Goal: Transaction & Acquisition: Purchase product/service

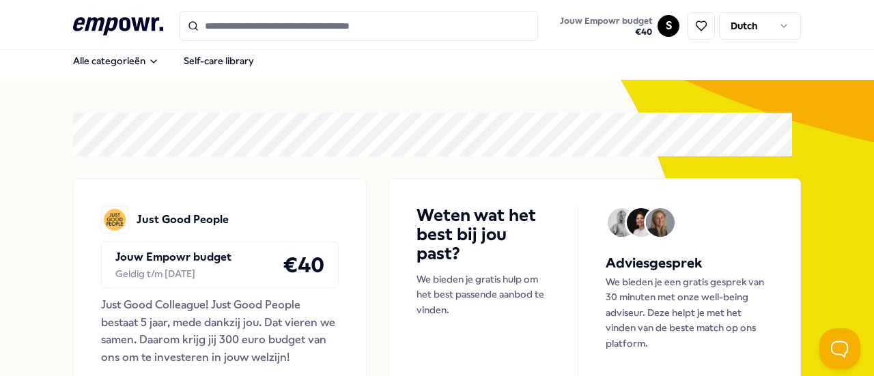
scroll to position [3, 0]
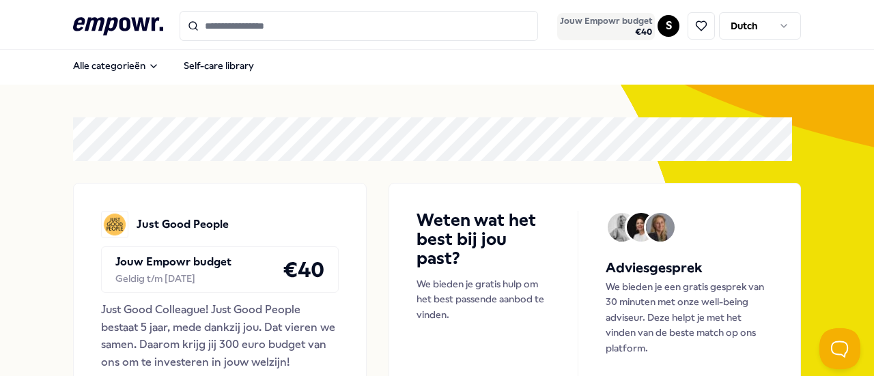
click at [631, 32] on span "€ 40" at bounding box center [606, 32] width 92 height 11
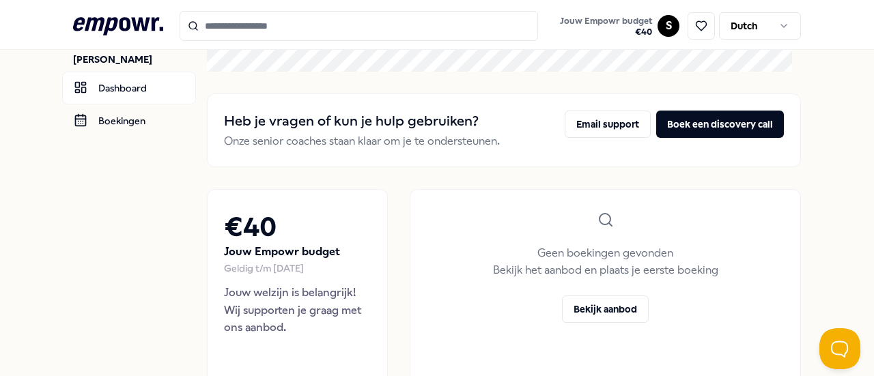
scroll to position [33, 0]
click at [105, 126] on link "Boekingen" at bounding box center [129, 120] width 134 height 33
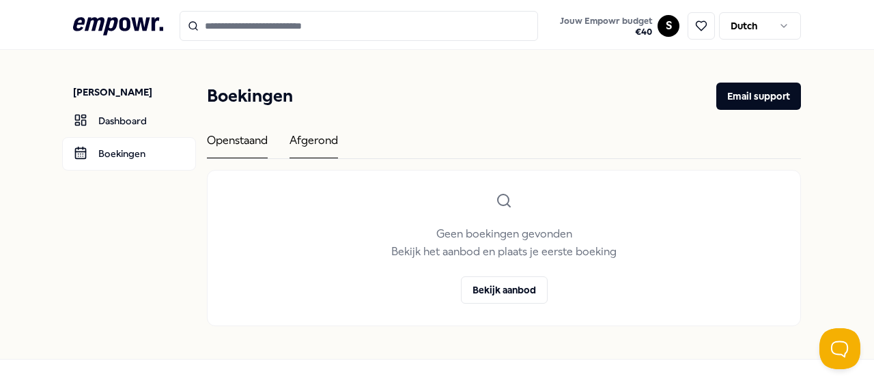
click at [328, 137] on div "Afgerond" at bounding box center [313, 145] width 48 height 27
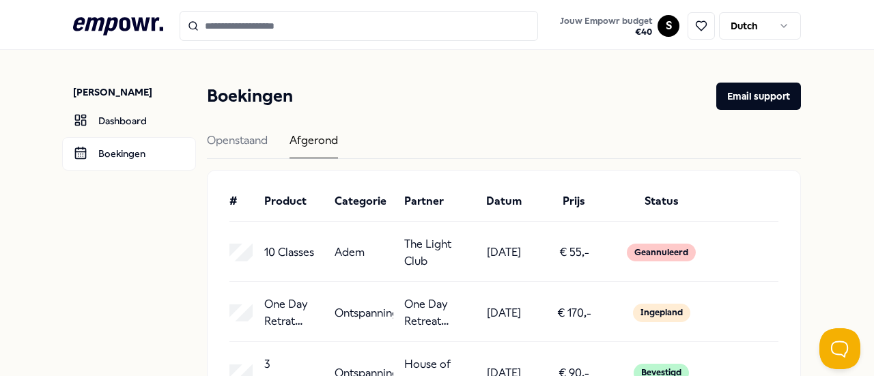
click at [137, 23] on icon at bounding box center [118, 26] width 90 height 18
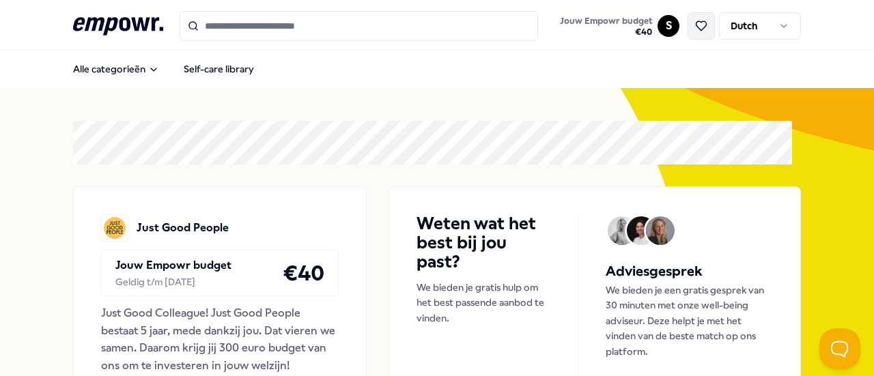
click at [696, 27] on icon at bounding box center [701, 26] width 10 height 10
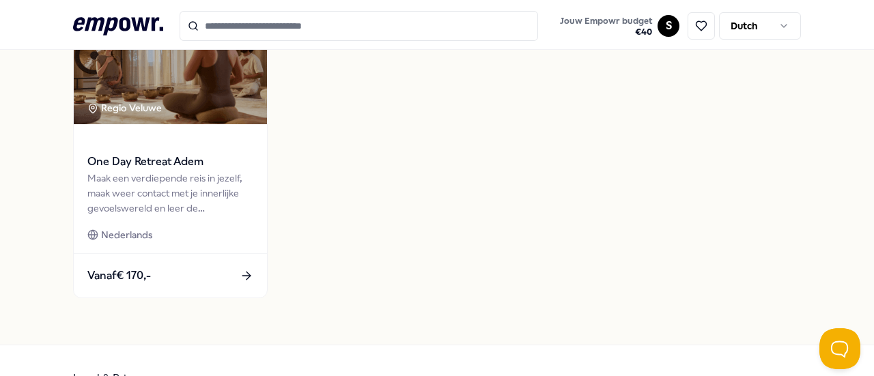
scroll to position [878, 0]
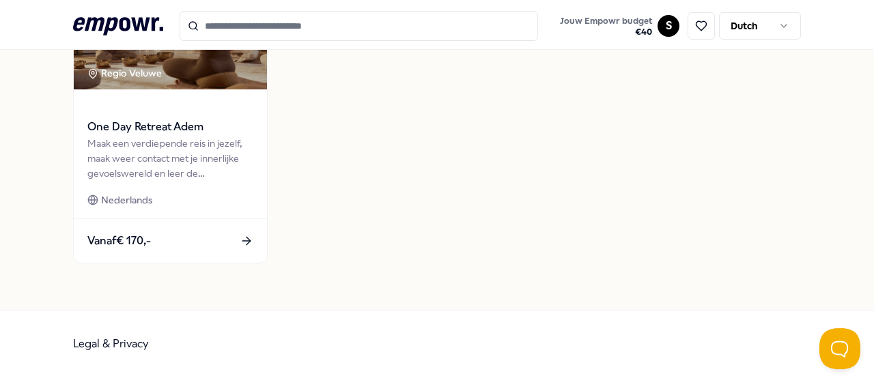
click at [457, 120] on div "Ontspanning Regio Veluwe One Day Retreat Adem Maak een verdiepende reis in jeze…" at bounding box center [437, 124] width 728 height 306
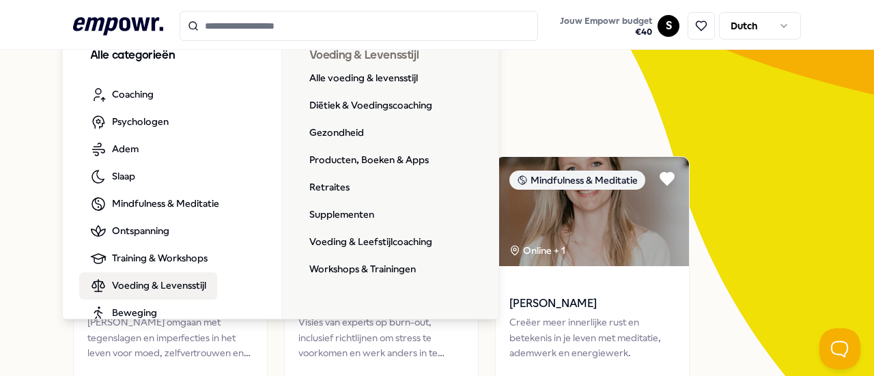
scroll to position [0, 0]
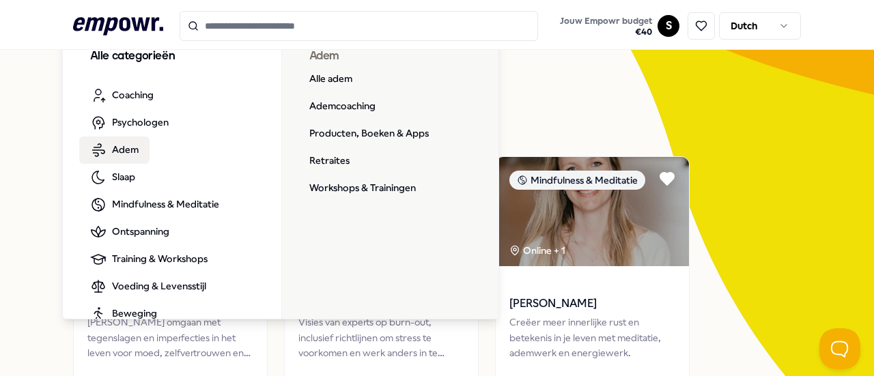
click at [124, 147] on span "Adem" at bounding box center [125, 149] width 27 height 15
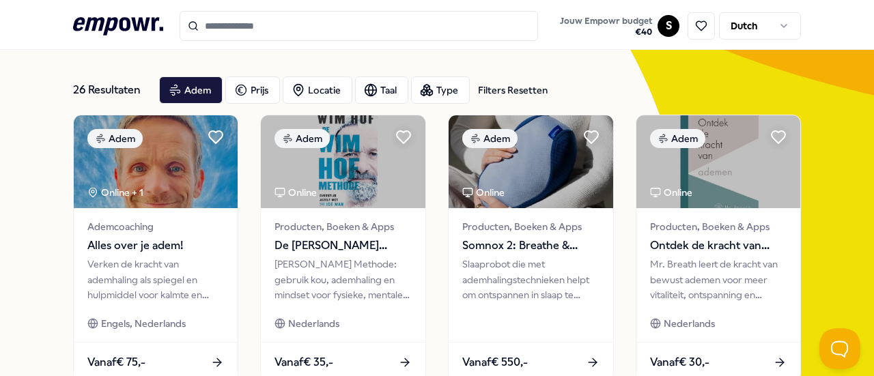
click at [126, 17] on icon ".empowr-logo_svg__cls-1{fill:#03032f}" at bounding box center [118, 26] width 90 height 25
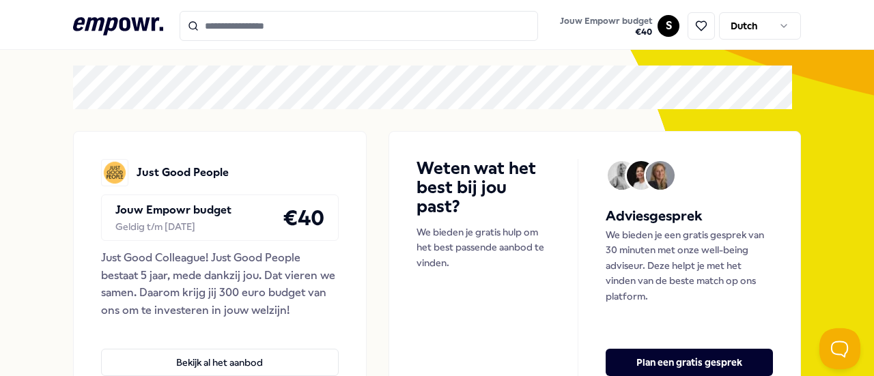
click at [126, 17] on icon ".empowr-logo_svg__cls-1{fill:#03032f}" at bounding box center [118, 26] width 90 height 25
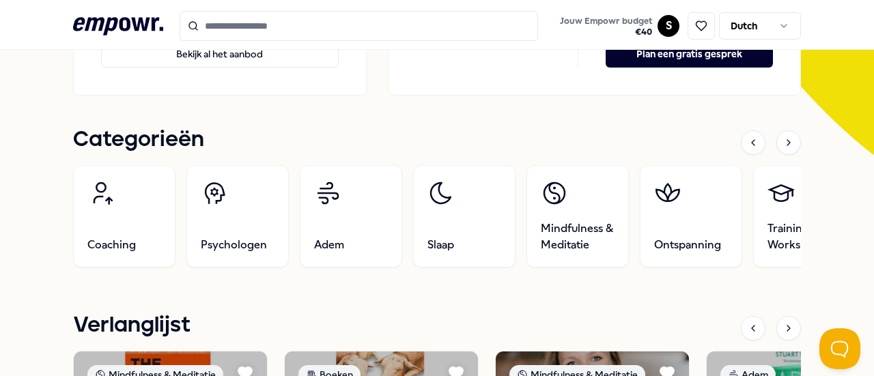
scroll to position [377, 0]
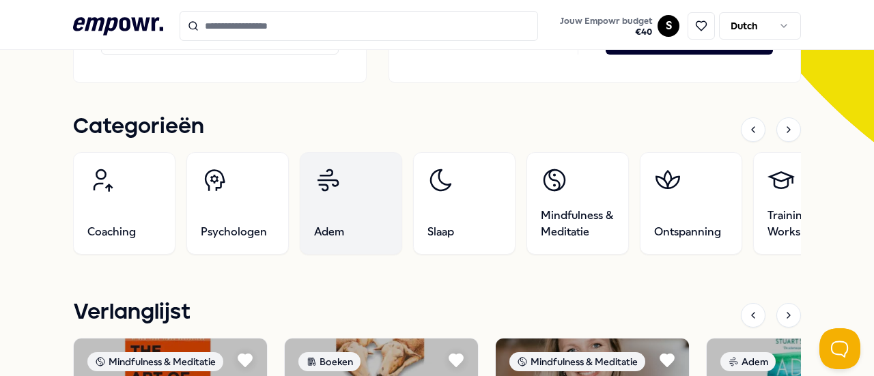
click at [335, 208] on link "Adem" at bounding box center [351, 203] width 102 height 102
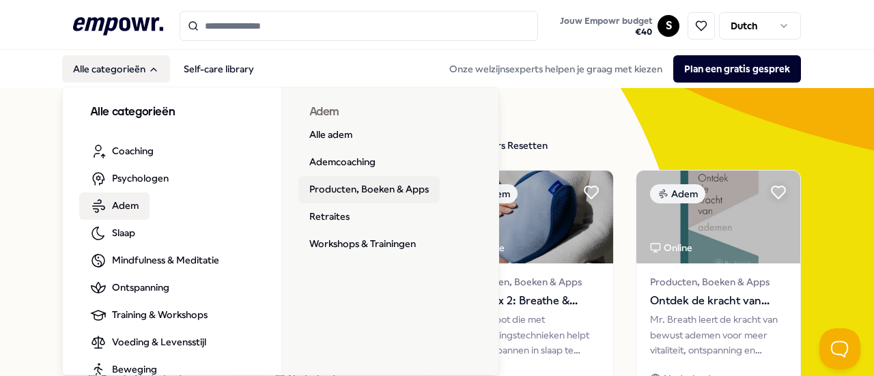
click at [356, 186] on link "Producten, Boeken & Apps" at bounding box center [368, 189] width 141 height 27
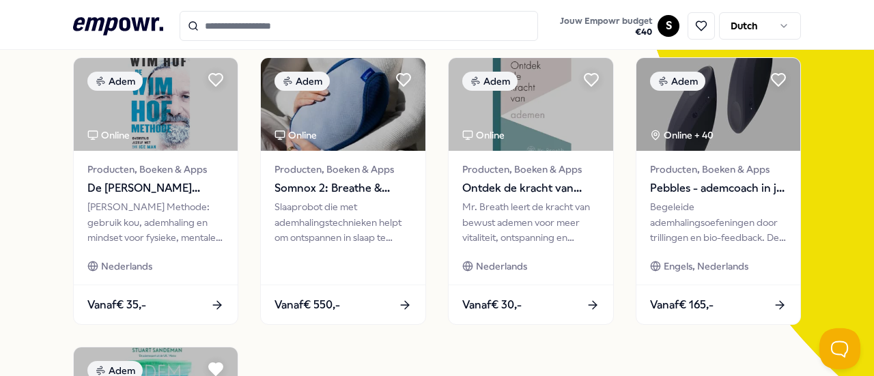
scroll to position [113, 0]
click at [132, 21] on icon at bounding box center [118, 26] width 90 height 18
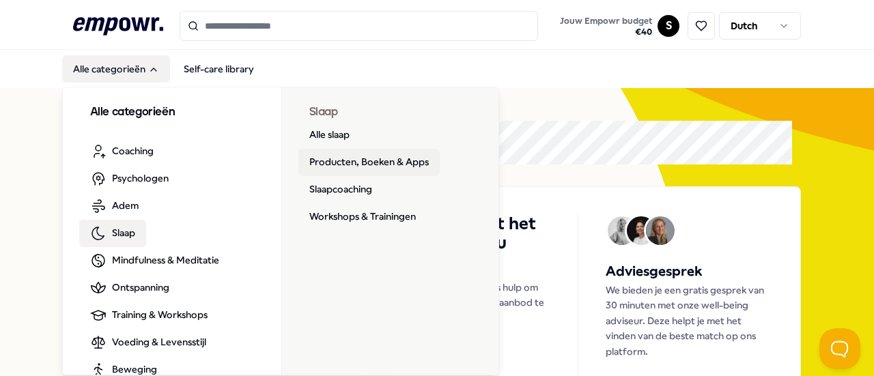
click at [327, 165] on link "Producten, Boeken & Apps" at bounding box center [368, 162] width 141 height 27
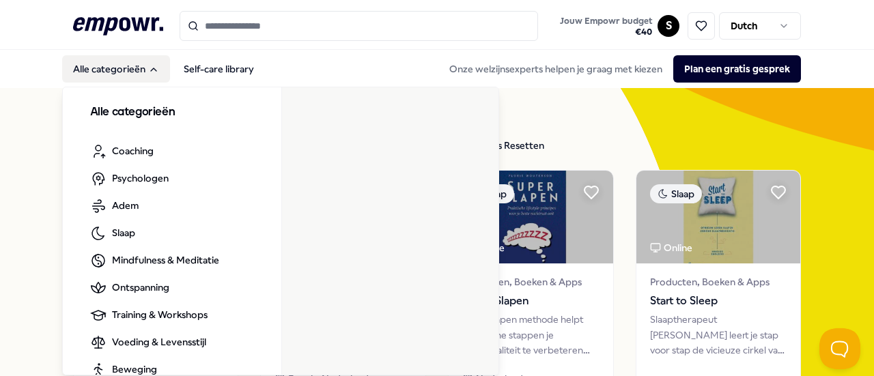
click at [142, 114] on h3 "Alle categorieën" at bounding box center [172, 113] width 164 height 18
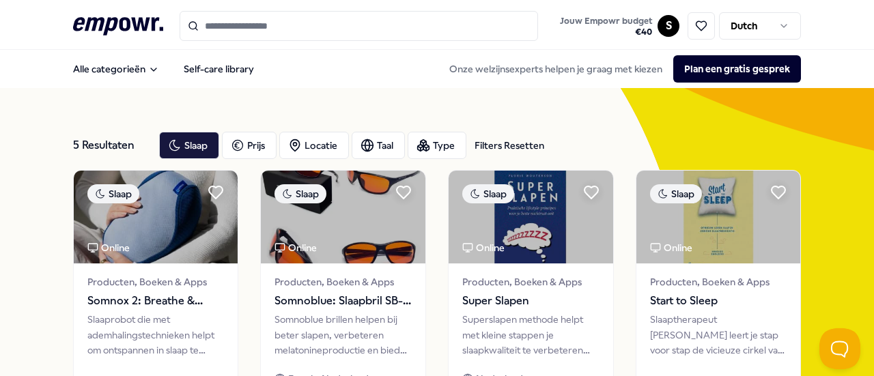
click at [125, 18] on icon at bounding box center [118, 26] width 90 height 18
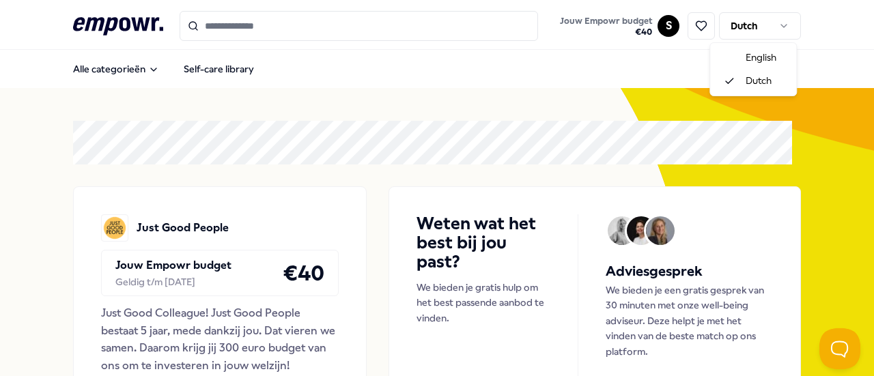
click at [777, 25] on html ".empowr-logo_svg__cls-1{fill:#03032f} Jouw Empowr budget € 40 S Dutch Alle cate…" at bounding box center [437, 188] width 874 height 376
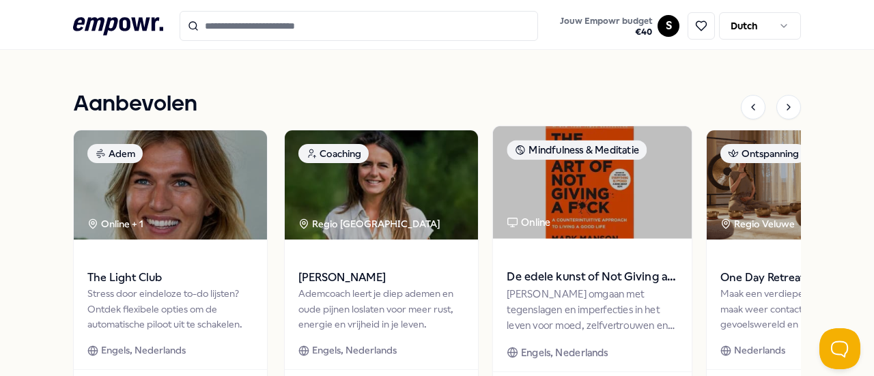
scroll to position [965, 0]
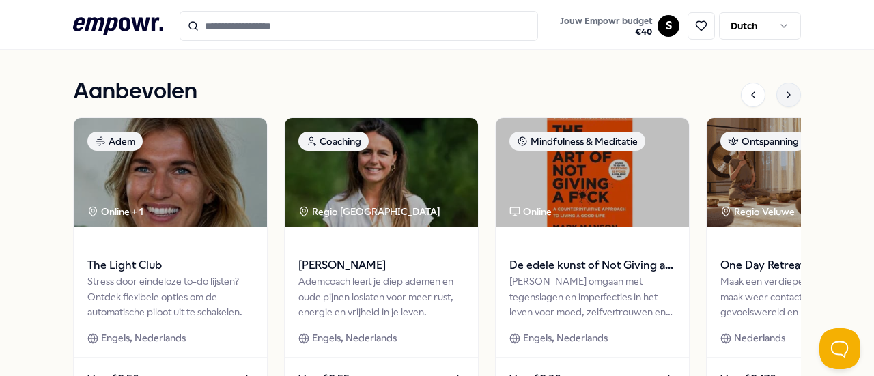
click at [787, 95] on icon at bounding box center [788, 94] width 3 height 5
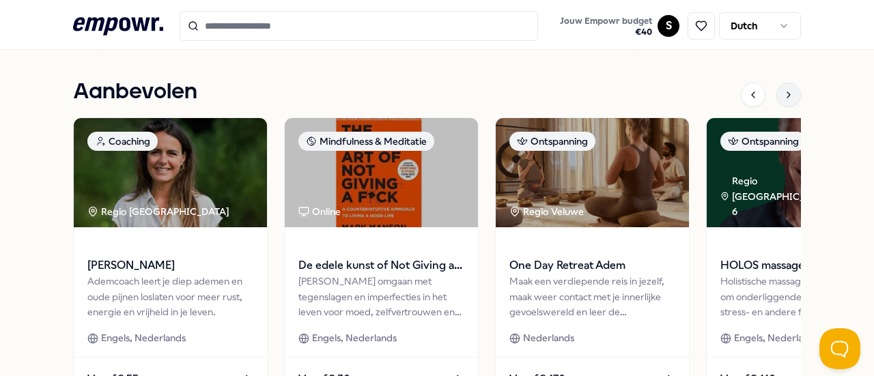
click at [787, 95] on icon at bounding box center [788, 94] width 3 height 5
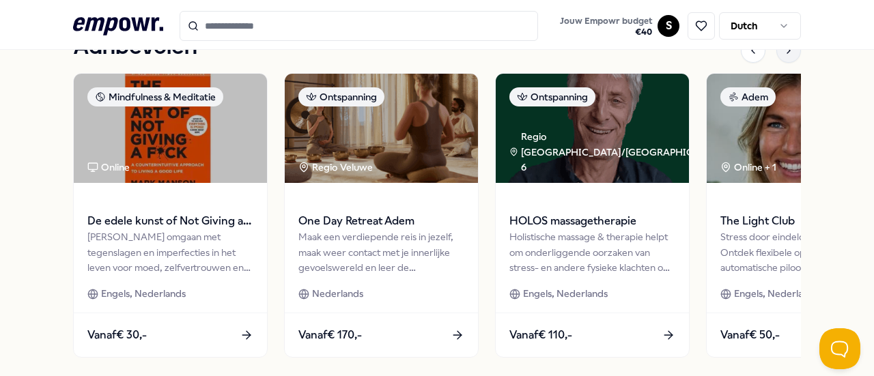
scroll to position [1010, 0]
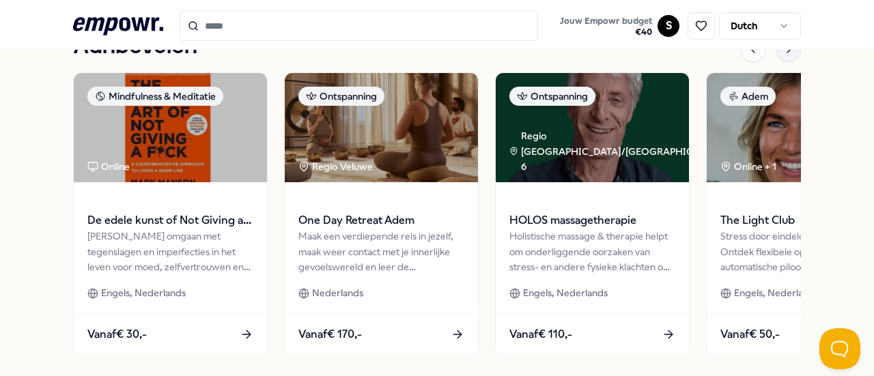
click at [783, 51] on icon at bounding box center [788, 49] width 11 height 11
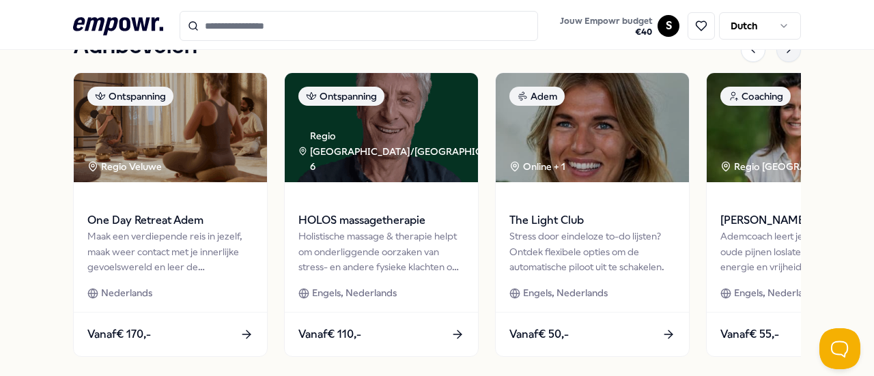
click at [783, 51] on icon at bounding box center [788, 49] width 11 height 11
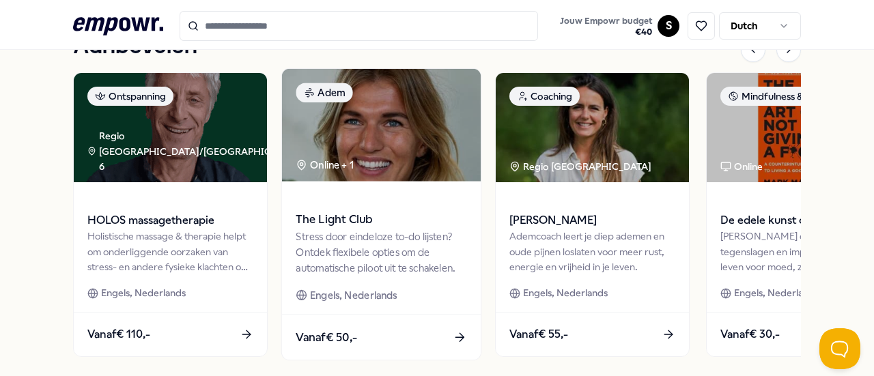
click at [372, 236] on div "Stress door eindeloze to-do lijsten? Ontdek flexibele opties om de automatische…" at bounding box center [381, 252] width 171 height 47
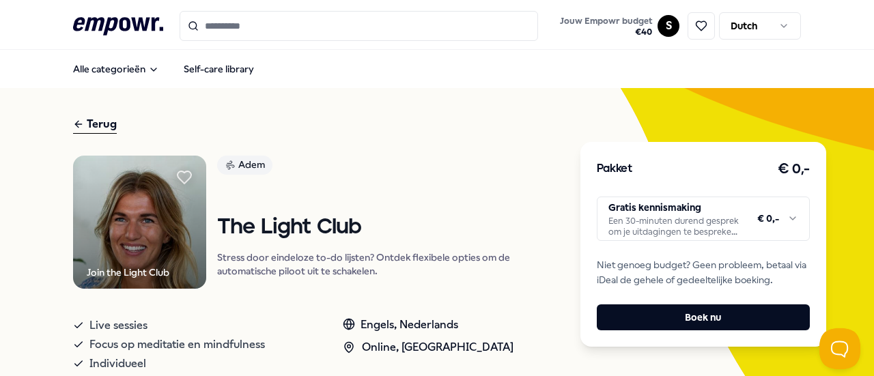
click at [791, 222] on html ".empowr-logo_svg__cls-1{fill:#03032f} Jouw Empowr budget € 40 S Dutch Alle cate…" at bounding box center [437, 188] width 874 height 376
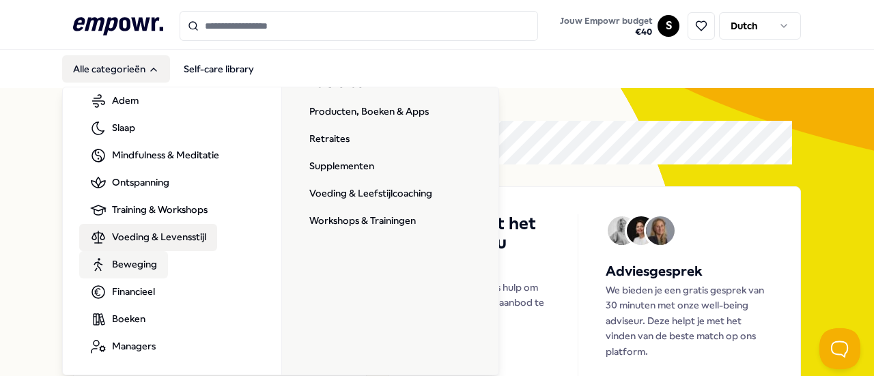
scroll to position [105, 0]
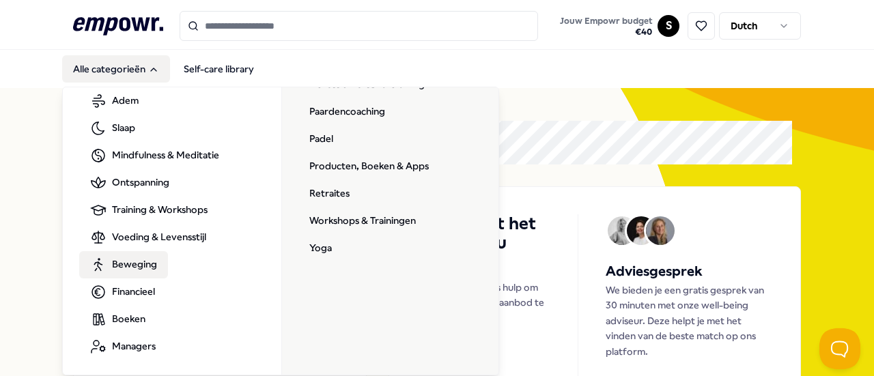
click at [145, 259] on span "Beweging" at bounding box center [134, 264] width 45 height 15
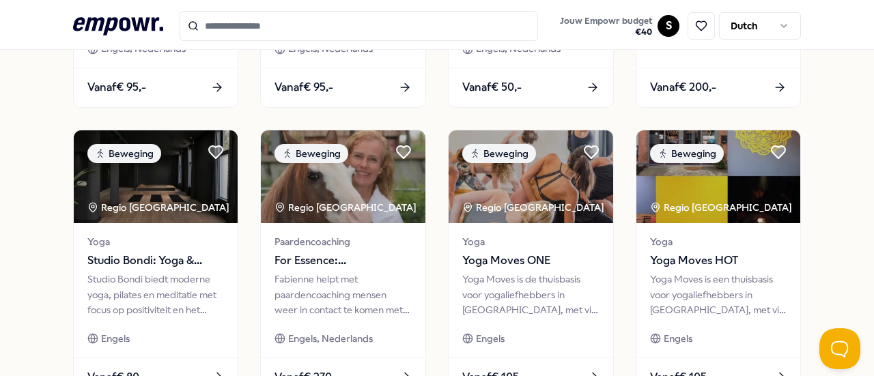
scroll to position [629, 0]
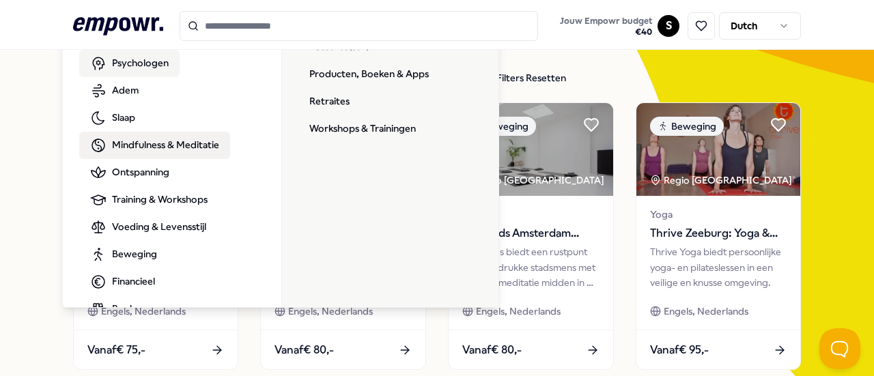
scroll to position [0, 0]
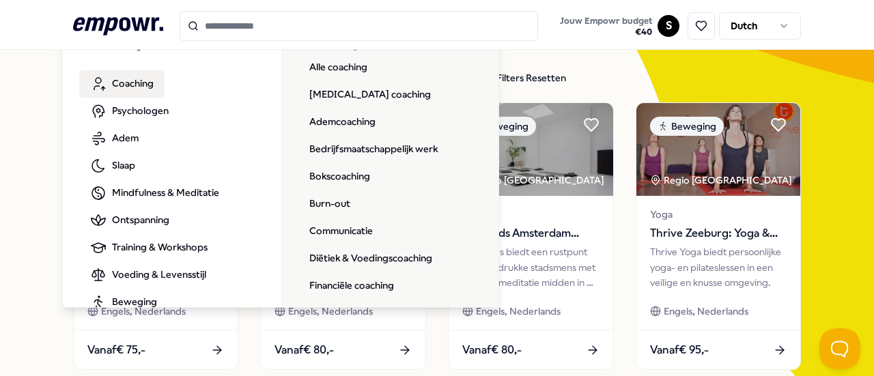
click at [125, 83] on span "Coaching" at bounding box center [133, 83] width 42 height 15
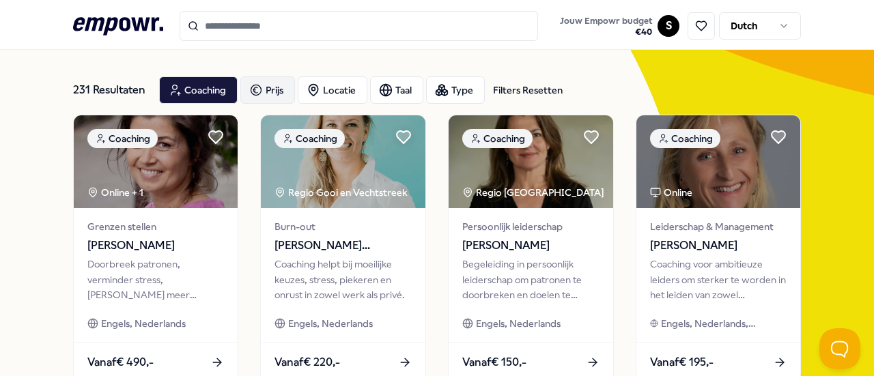
click at [269, 88] on div "Prijs" at bounding box center [267, 89] width 55 height 27
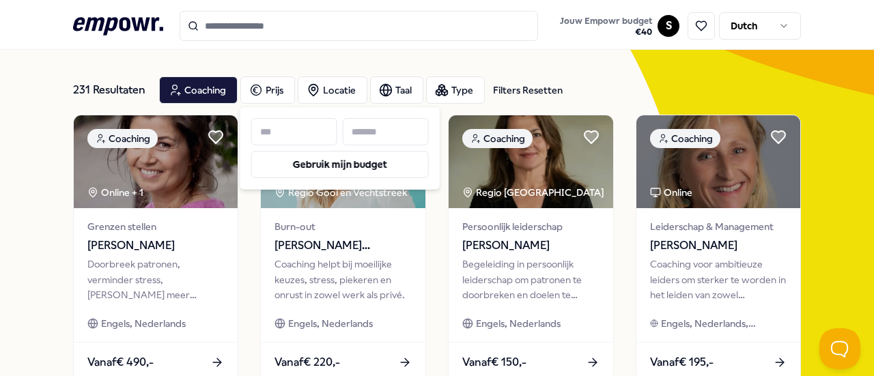
click at [391, 134] on input at bounding box center [386, 131] width 86 height 27
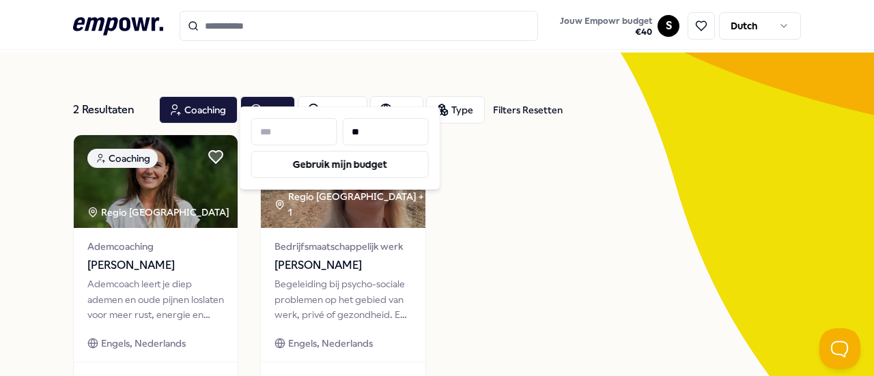
scroll to position [55, 0]
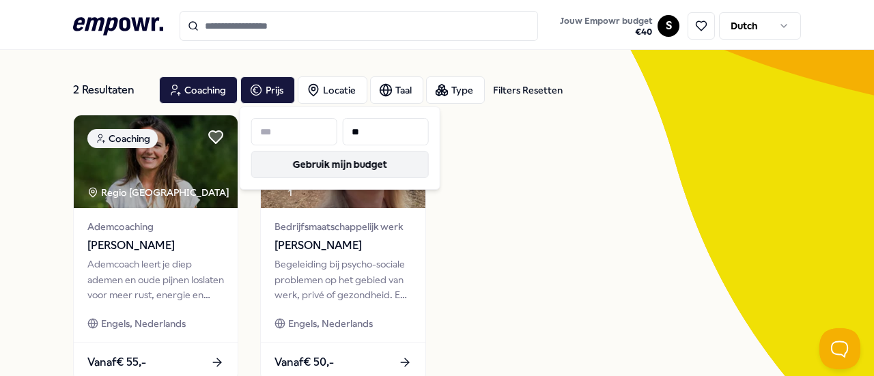
click at [352, 163] on button "Gebruik mijn budget" at bounding box center [340, 164] width 178 height 27
type input "**"
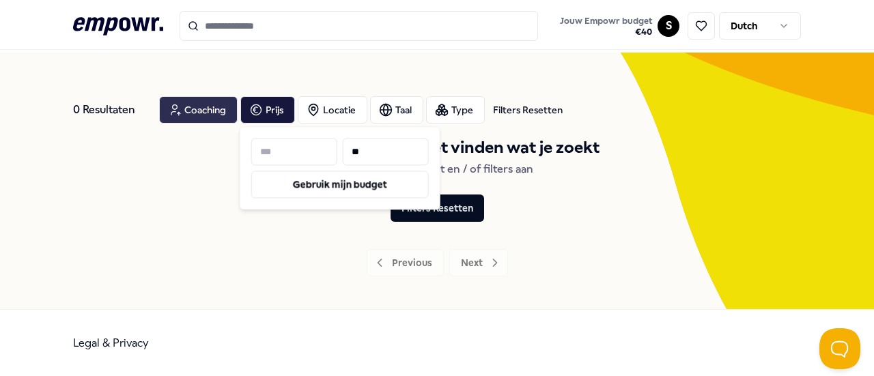
click at [201, 106] on div "Coaching" at bounding box center [198, 109] width 79 height 27
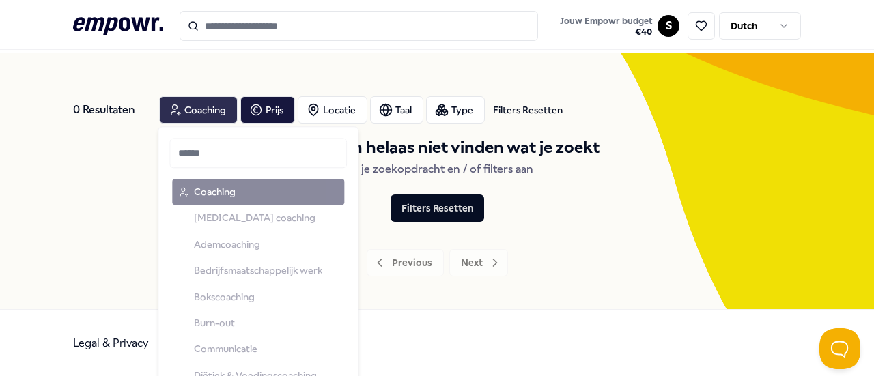
scroll to position [700, 0]
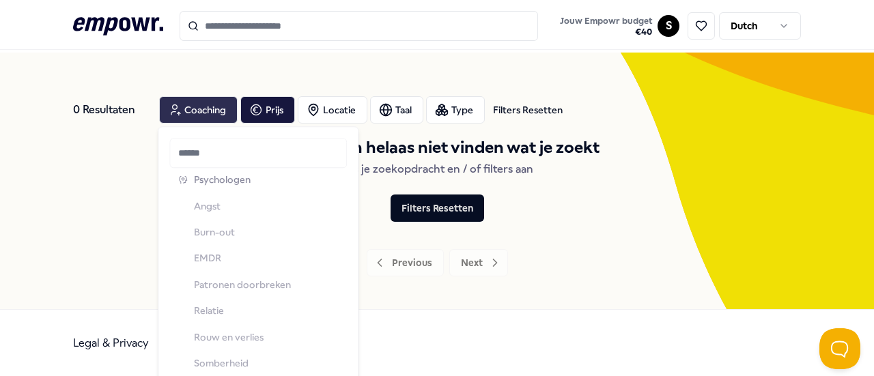
click at [200, 102] on div "Coaching" at bounding box center [198, 109] width 79 height 27
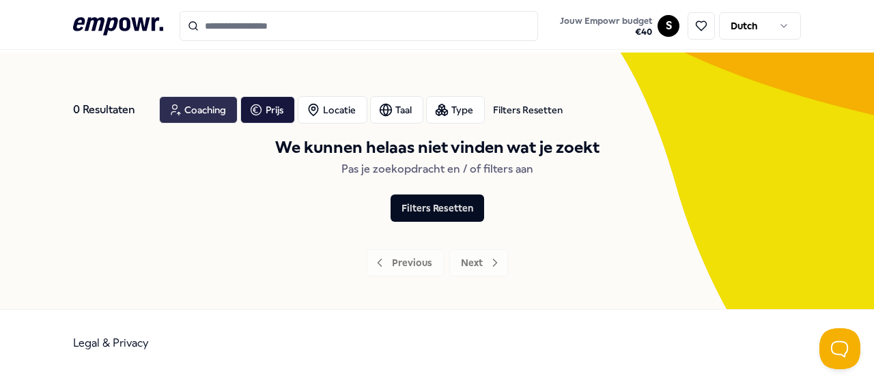
click at [194, 113] on div "Coaching" at bounding box center [198, 109] width 79 height 27
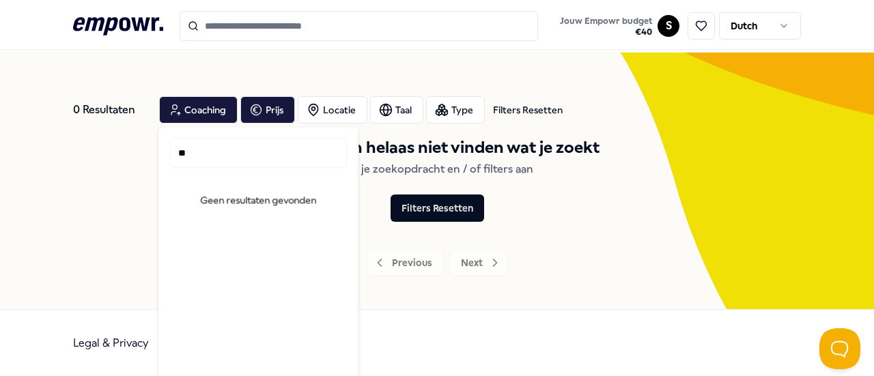
scroll to position [0, 0]
type input "*"
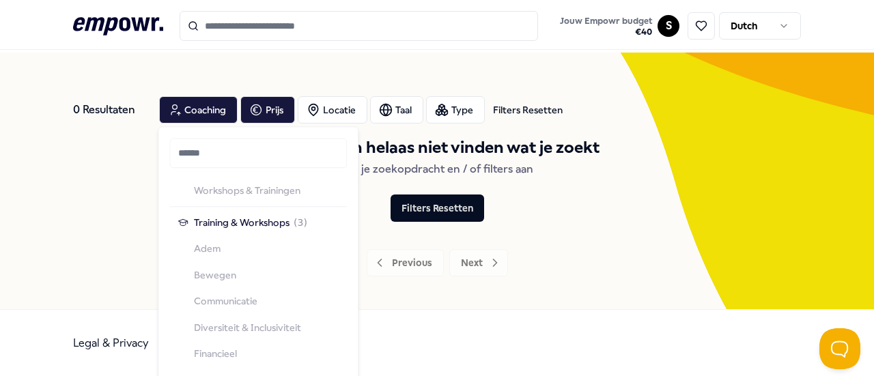
scroll to position [1420, 0]
click at [258, 221] on span "Training & Workshops" at bounding box center [242, 223] width 96 height 15
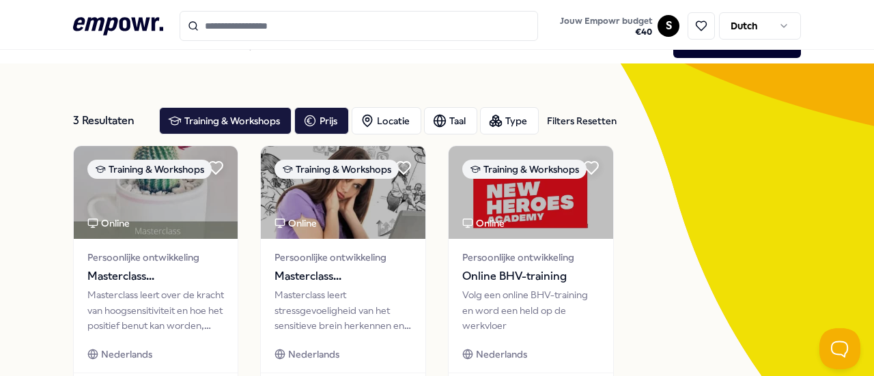
scroll to position [23, 0]
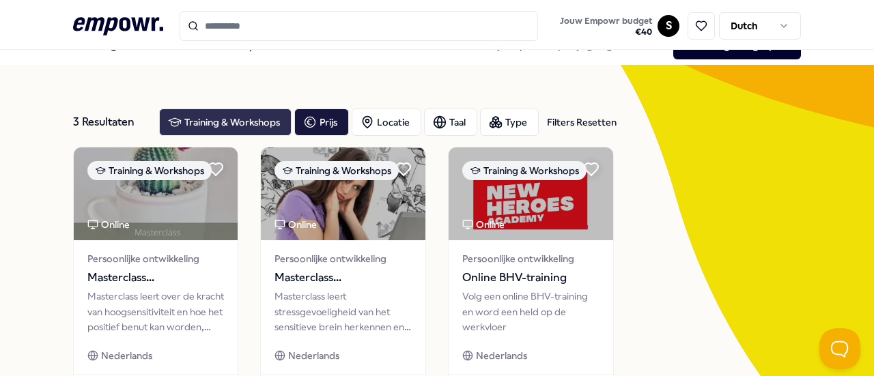
click at [246, 121] on div "Training & Workshops" at bounding box center [225, 122] width 132 height 27
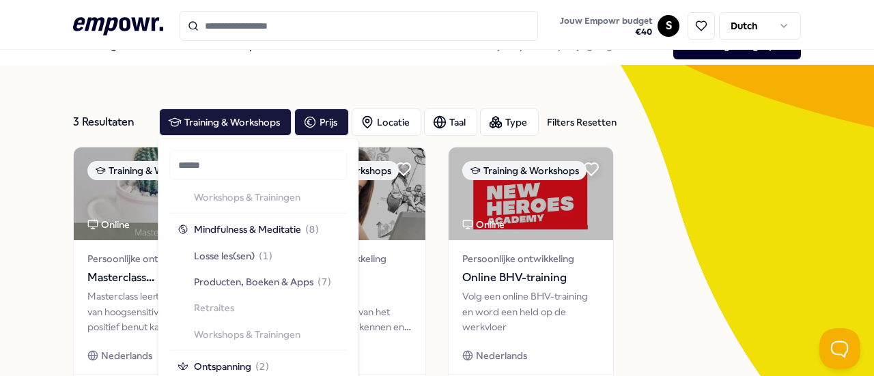
scroll to position [1154, 0]
click at [261, 229] on span "Mindfulness & Meditatie" at bounding box center [247, 228] width 107 height 15
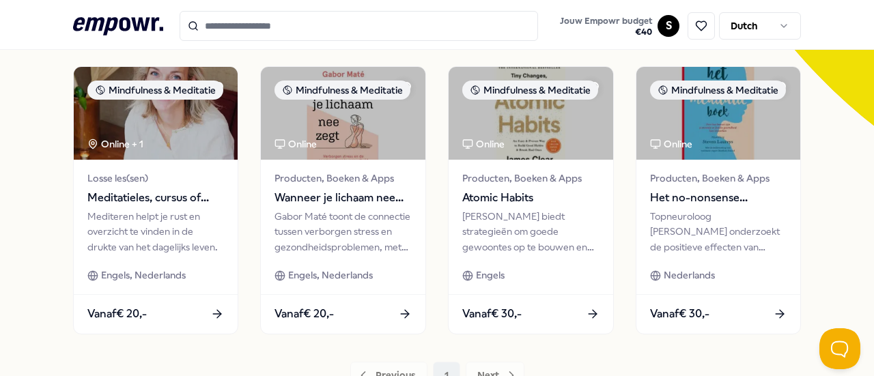
scroll to position [395, 0]
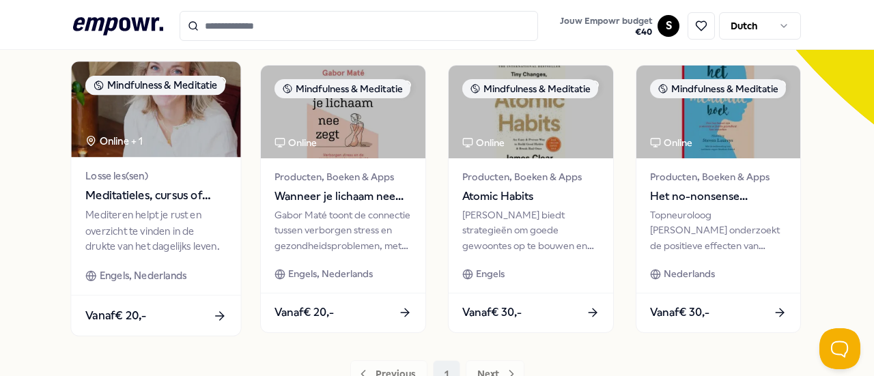
click at [188, 230] on div "Mediteren helpt je rust en overzicht te vinden in de drukte van het dagelijks l…" at bounding box center [155, 231] width 141 height 47
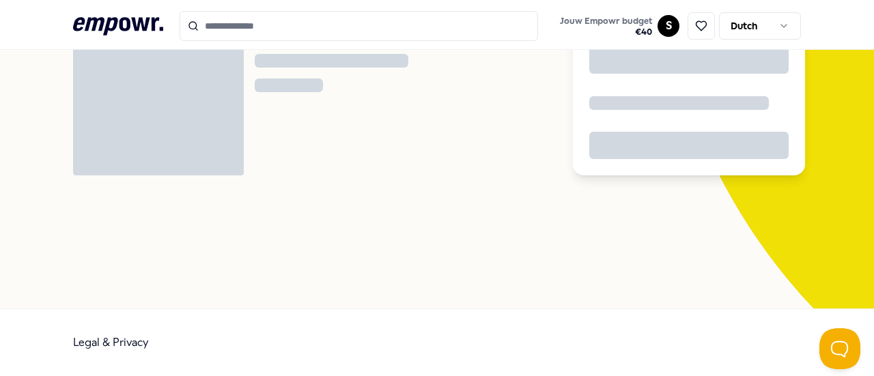
scroll to position [88, 0]
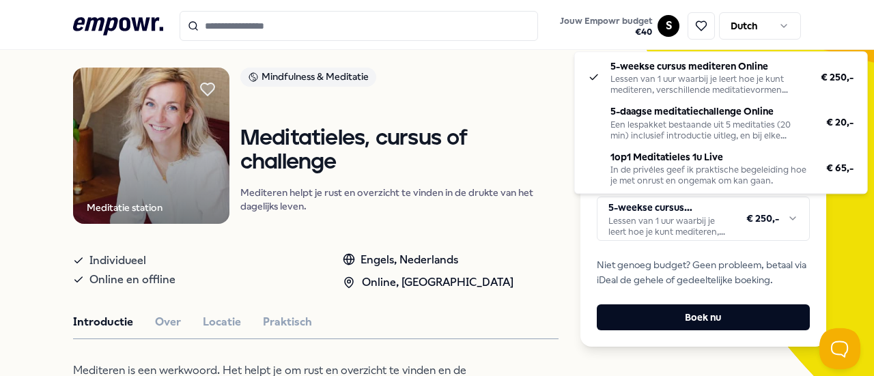
click at [785, 215] on html ".empowr-logo_svg__cls-1{fill:#03032f} Jouw Empowr budget € 40 S Dutch Alle cate…" at bounding box center [437, 188] width 874 height 376
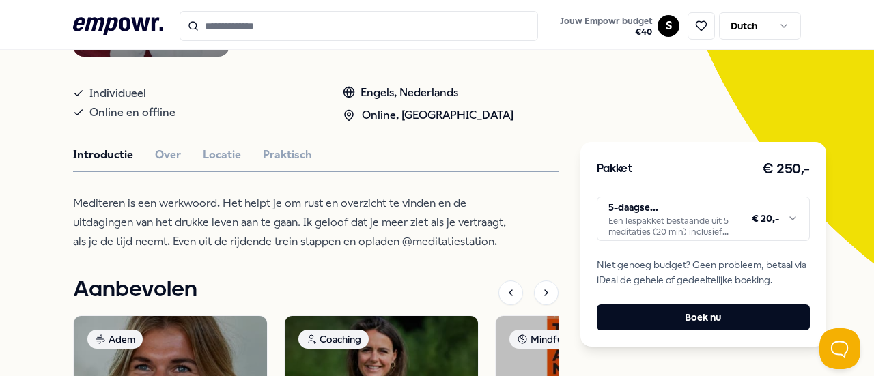
scroll to position [255, 0]
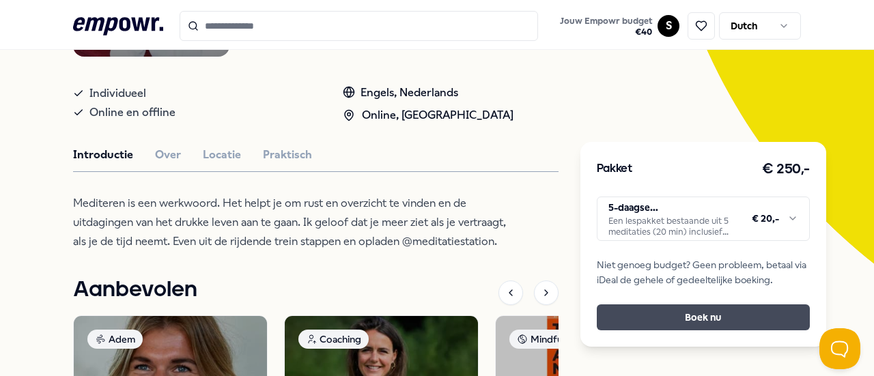
click at [670, 316] on button "Boek nu" at bounding box center [703, 318] width 213 height 26
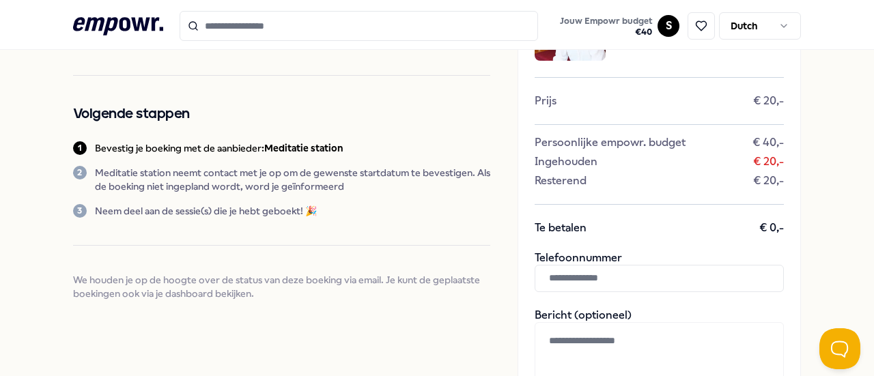
scroll to position [104, 0]
click at [634, 281] on input "text" at bounding box center [659, 278] width 249 height 27
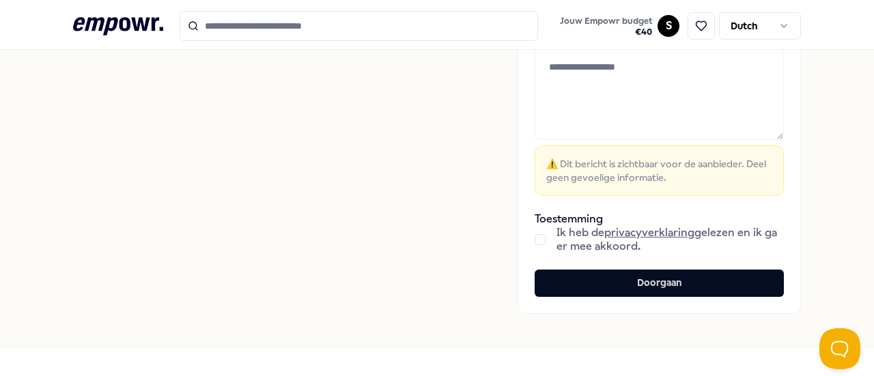
scroll to position [380, 0]
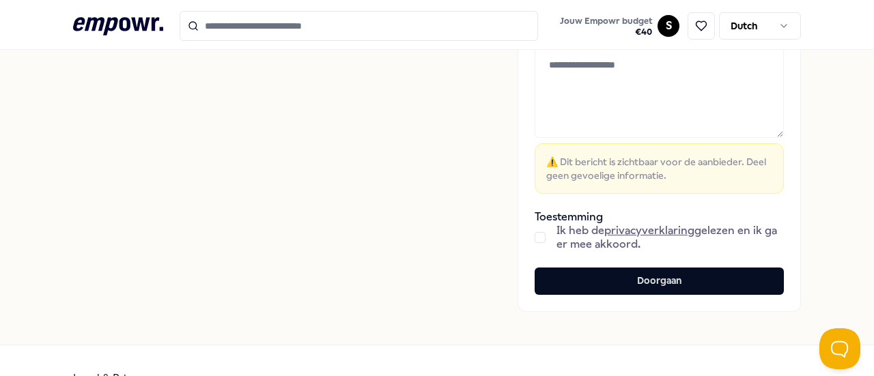
type input "**********"
click at [535, 237] on button "button" at bounding box center [540, 237] width 11 height 11
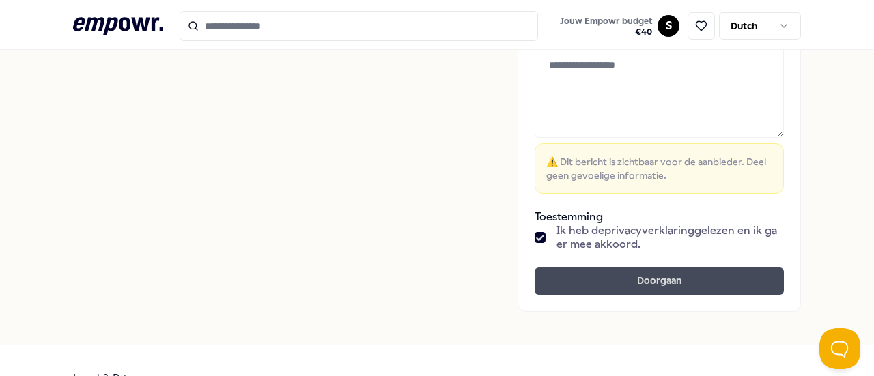
click at [640, 291] on button "Doorgaan" at bounding box center [659, 281] width 249 height 27
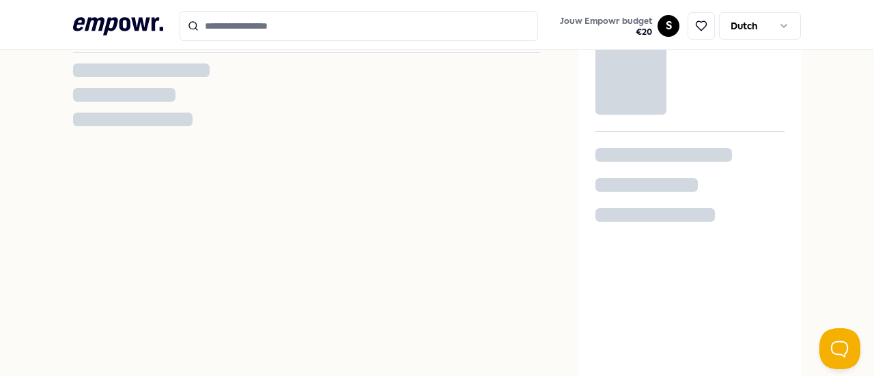
scroll to position [45, 0]
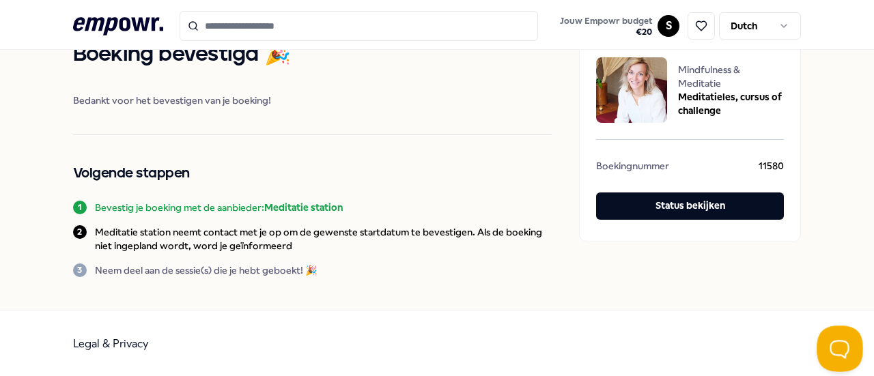
click at [827, 342] on button "Open Beacon popover" at bounding box center [837, 346] width 41 height 41
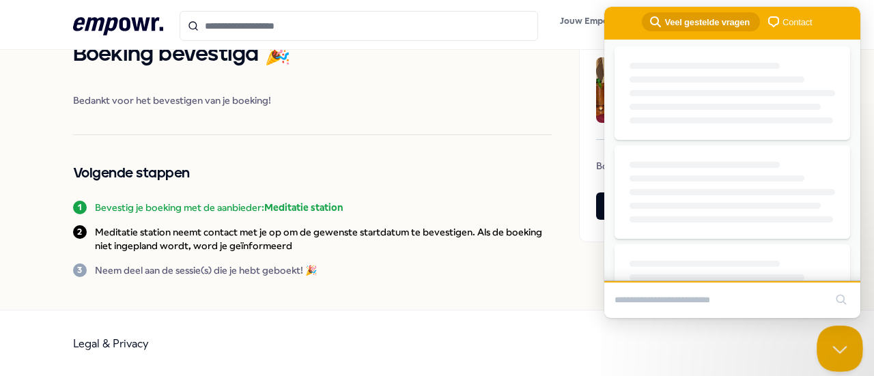
scroll to position [0, 0]
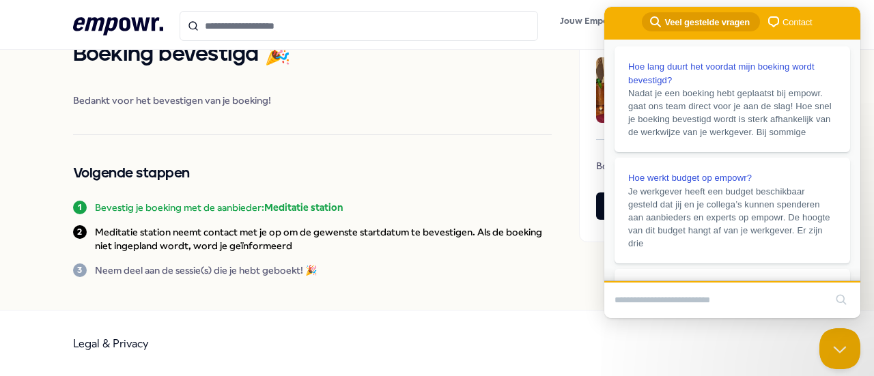
click at [707, 304] on input "Search Doc articles" at bounding box center [719, 300] width 210 height 29
type input "**********"
click button "search" at bounding box center [841, 300] width 22 height 22
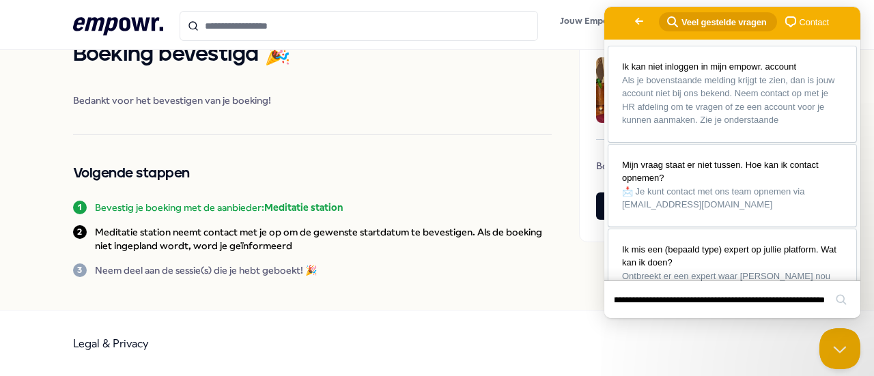
scroll to position [0, 0]
click at [804, 302] on input "**********" at bounding box center [719, 300] width 210 height 29
click at [717, 300] on input "**********" at bounding box center [719, 300] width 210 height 29
click at [799, 21] on span "Contact" at bounding box center [813, 23] width 29 height 14
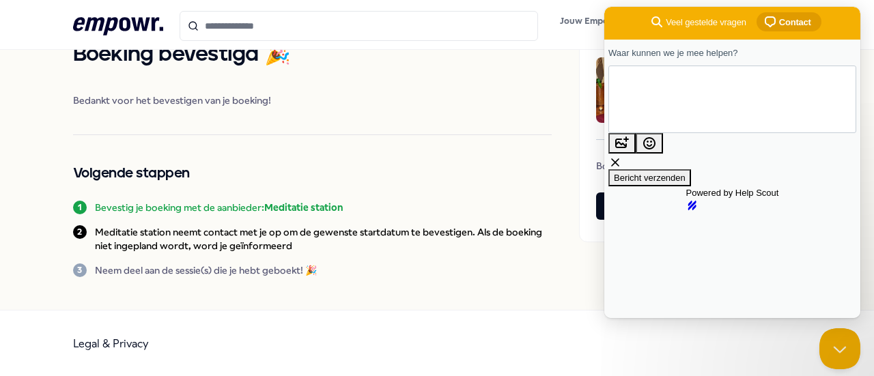
click at [699, 110] on textarea "Waar kunnen we je mee helpen?" at bounding box center [670, 99] width 103 height 65
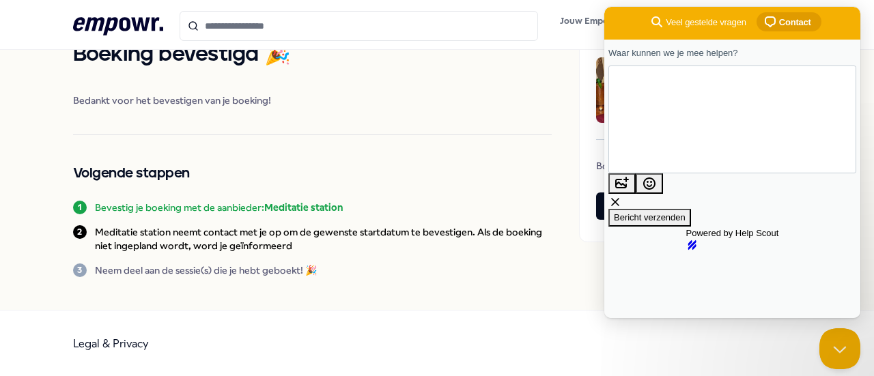
type textarea "**********"
click at [685, 212] on span "Bericht verzenden" at bounding box center [650, 217] width 72 height 10
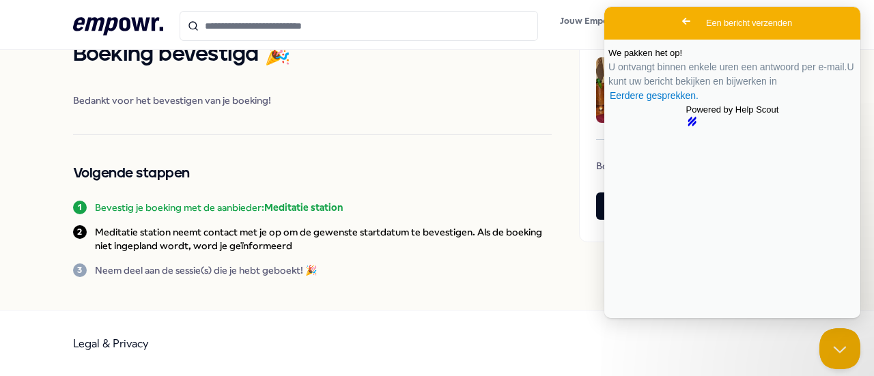
click at [678, 24] on span "Go back" at bounding box center [686, 21] width 16 height 16
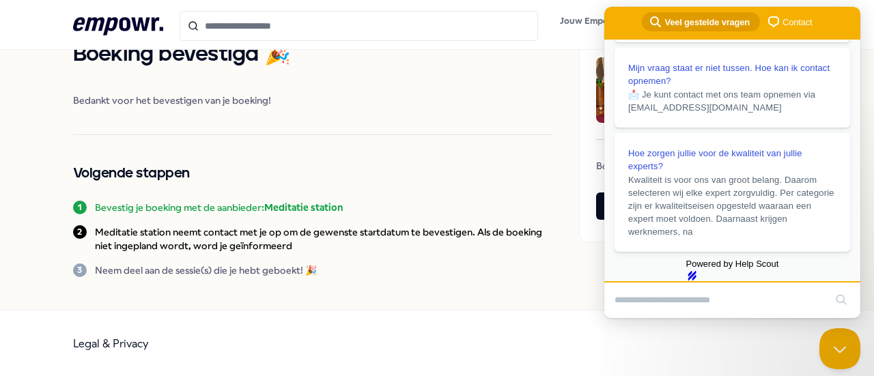
scroll to position [406, 0]
click at [341, 172] on h2 "Volgende stappen" at bounding box center [312, 173] width 479 height 22
